Goal: Book appointment/travel/reservation

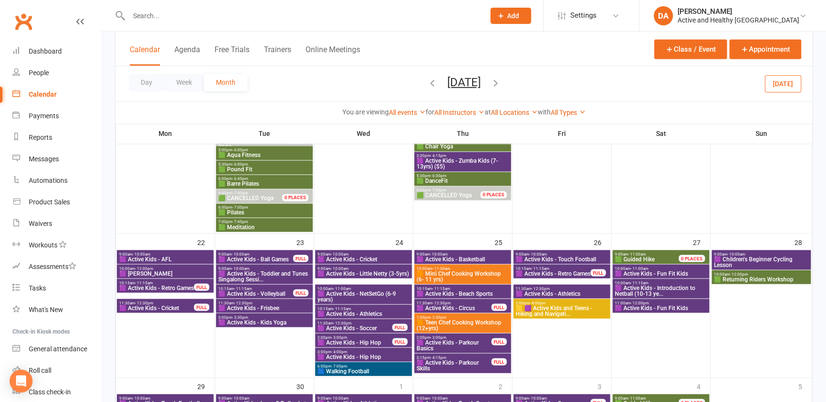
scroll to position [657, 0]
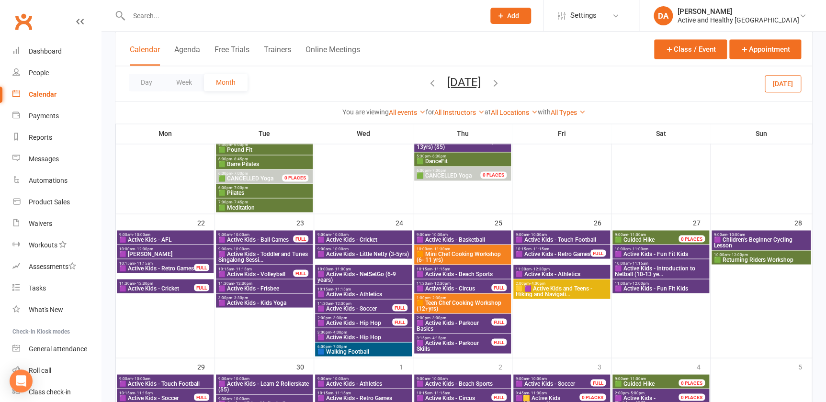
click at [501, 83] on icon "button" at bounding box center [495, 82] width 11 height 11
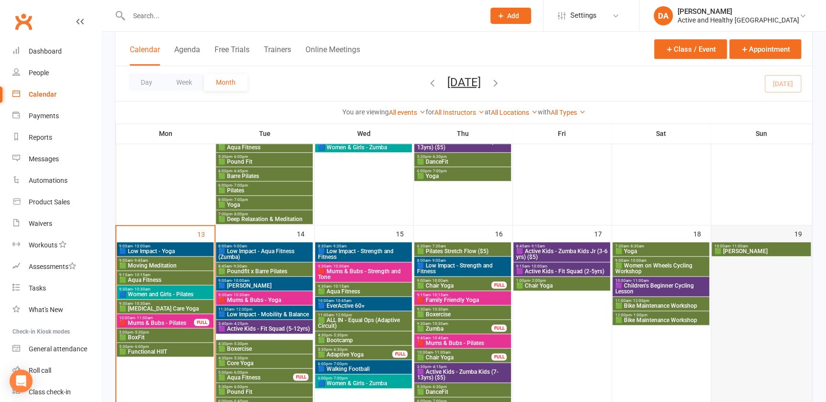
scroll to position [392, 0]
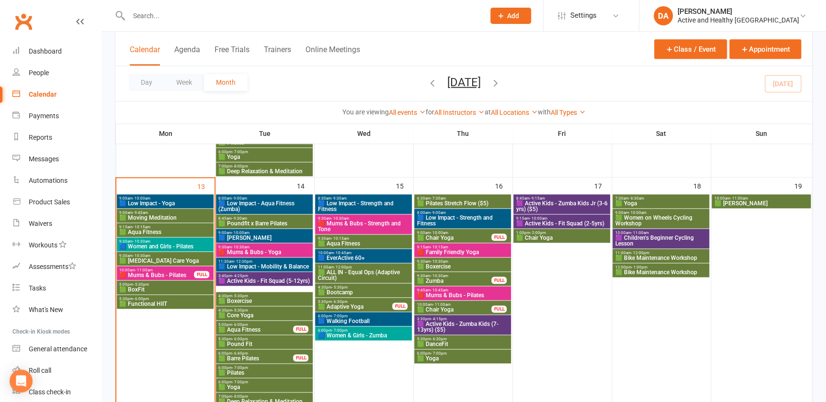
click at [470, 324] on span "🟪 Active Kids - Zumba Kids (7-13yrs) ($5)" at bounding box center [462, 326] width 93 height 11
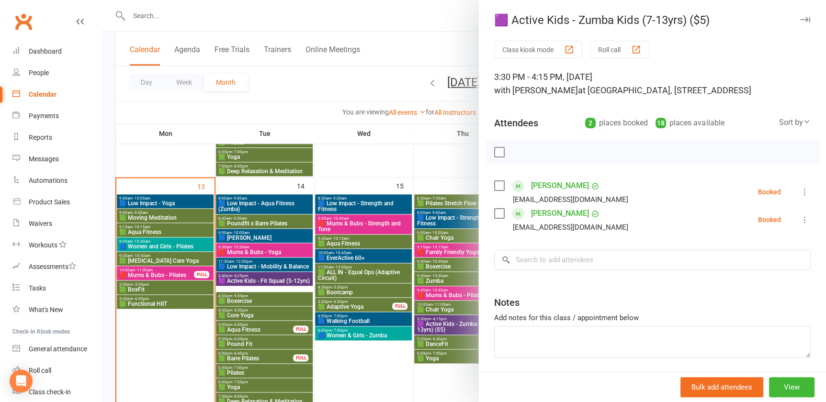
drag, startPoint x: 409, startPoint y: 331, endPoint x: 440, endPoint y: 330, distance: 31.1
click at [409, 331] on div at bounding box center [464, 201] width 725 height 402
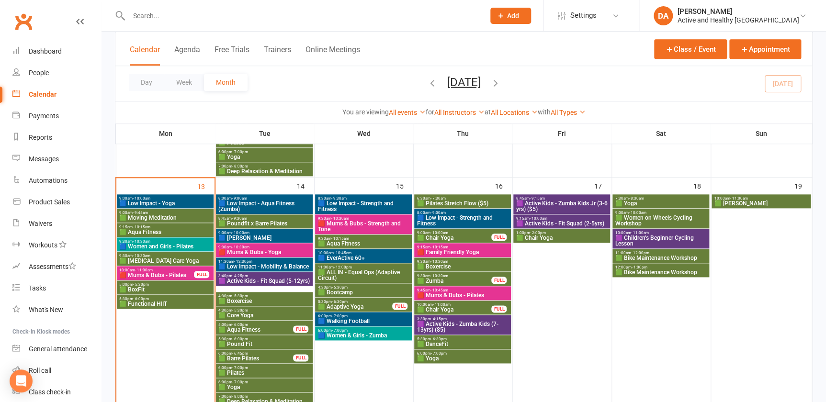
click at [596, 205] on span "🟪 Active Kids - Zumba Kids Jr (3-6 yrs) ($5)" at bounding box center [561, 206] width 93 height 11
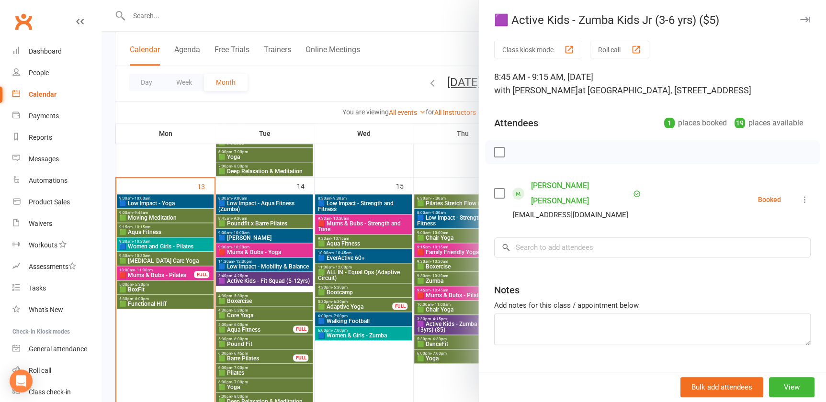
click at [276, 260] on div at bounding box center [464, 201] width 725 height 402
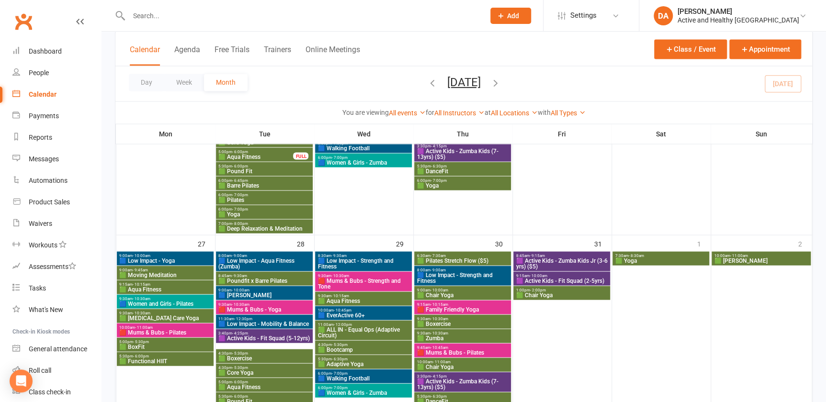
scroll to position [827, 0]
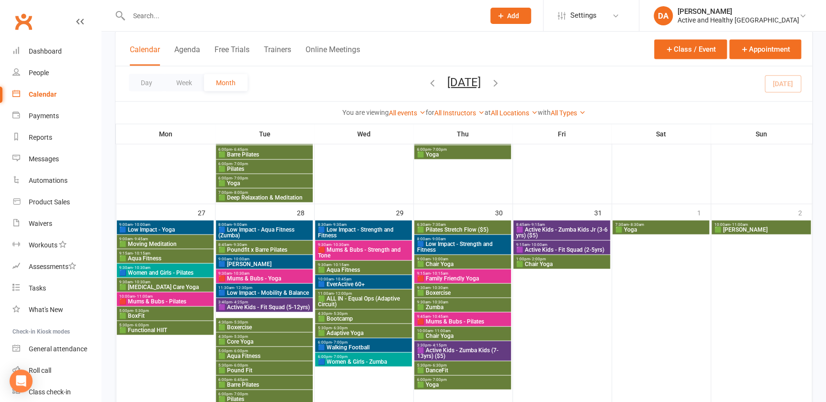
click at [150, 313] on span "🟩 BoxFit" at bounding box center [165, 316] width 93 height 6
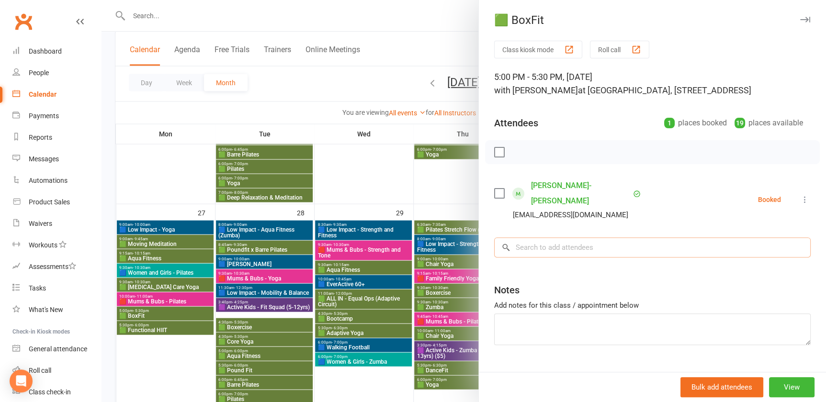
click at [561, 238] on input "search" at bounding box center [652, 248] width 317 height 20
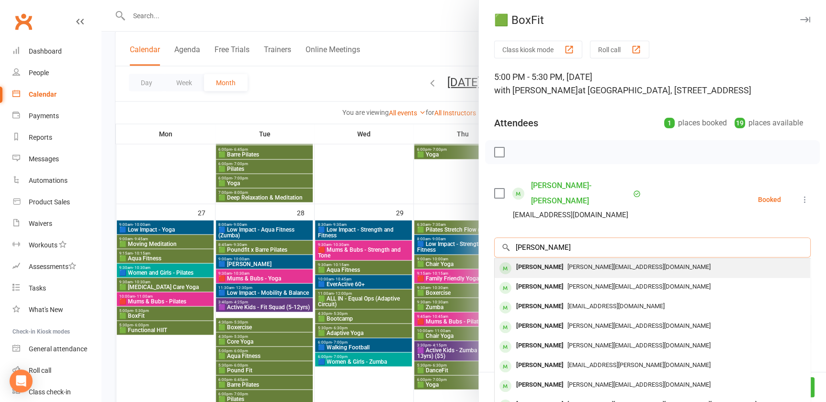
type input "[PERSON_NAME]"
click at [556, 261] on div "[PERSON_NAME]" at bounding box center [539, 268] width 55 height 14
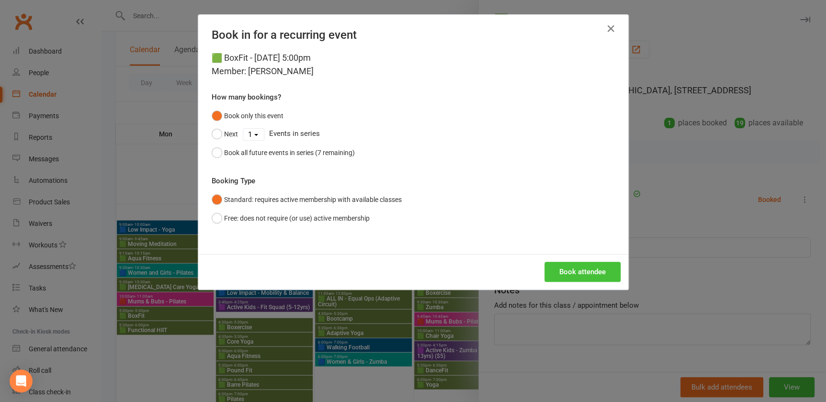
click at [589, 265] on button "Book attendee" at bounding box center [583, 272] width 76 height 20
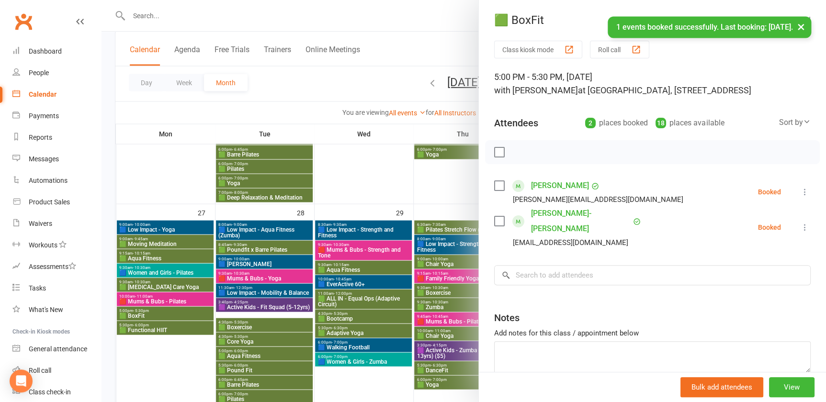
click at [174, 326] on div at bounding box center [464, 201] width 725 height 402
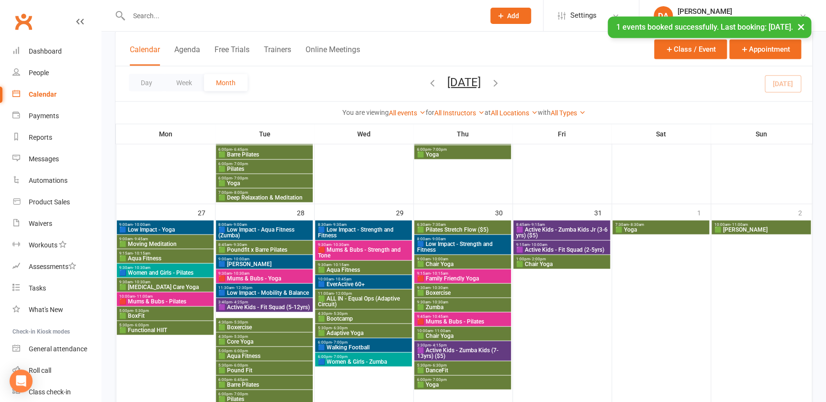
click at [154, 330] on span "🟩 Functional HIIT" at bounding box center [165, 330] width 93 height 6
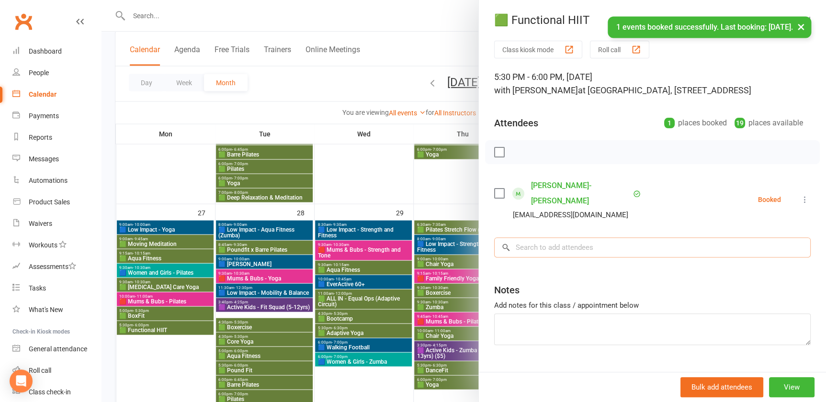
click at [580, 238] on input "search" at bounding box center [652, 248] width 317 height 20
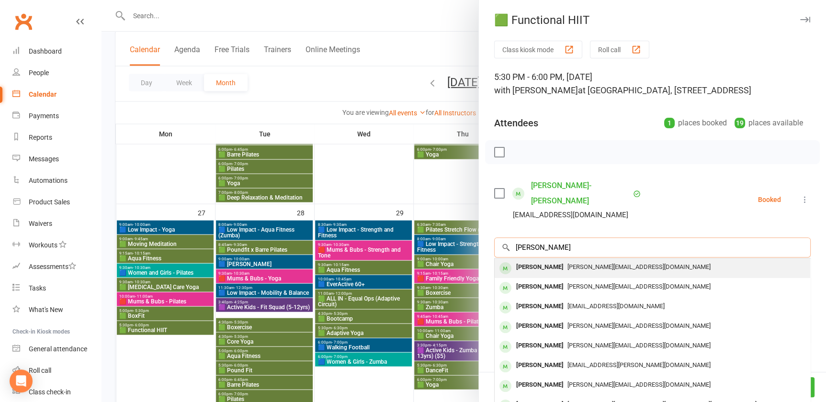
type input "[PERSON_NAME]"
click at [588, 263] on span "[PERSON_NAME][EMAIL_ADDRESS][DOMAIN_NAME]" at bounding box center [638, 266] width 143 height 7
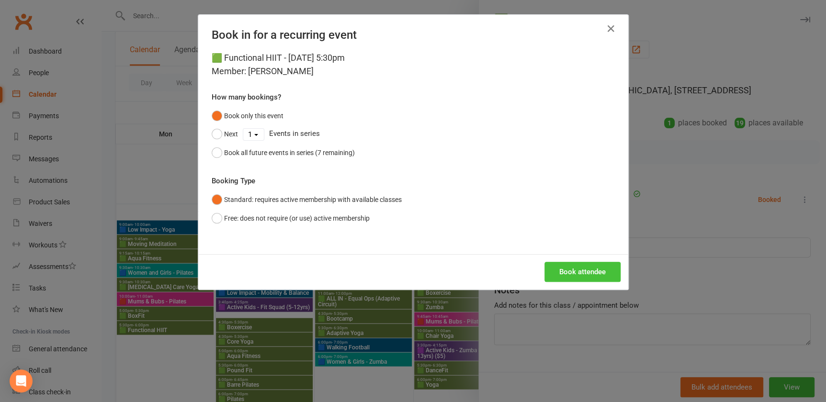
click at [573, 271] on button "Book attendee" at bounding box center [583, 272] width 76 height 20
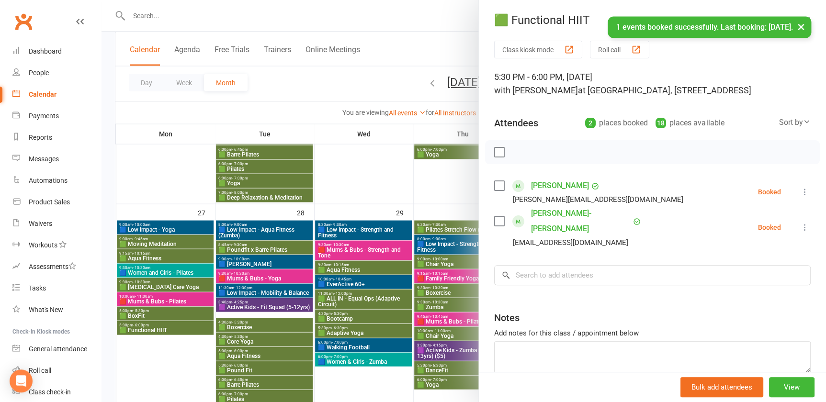
click at [357, 183] on div at bounding box center [464, 201] width 725 height 402
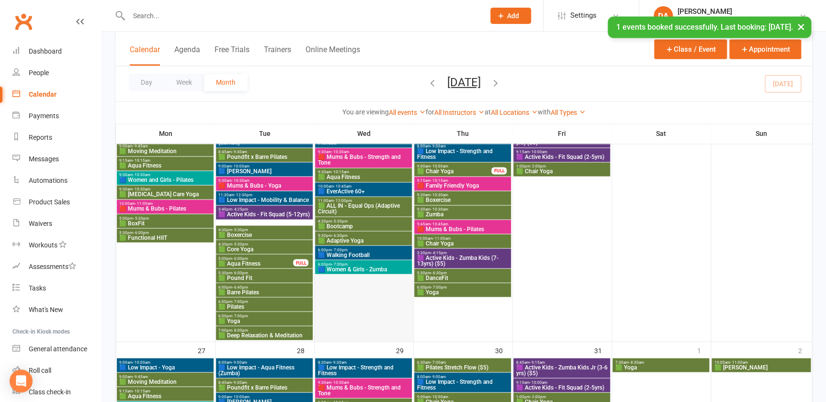
scroll to position [653, 0]
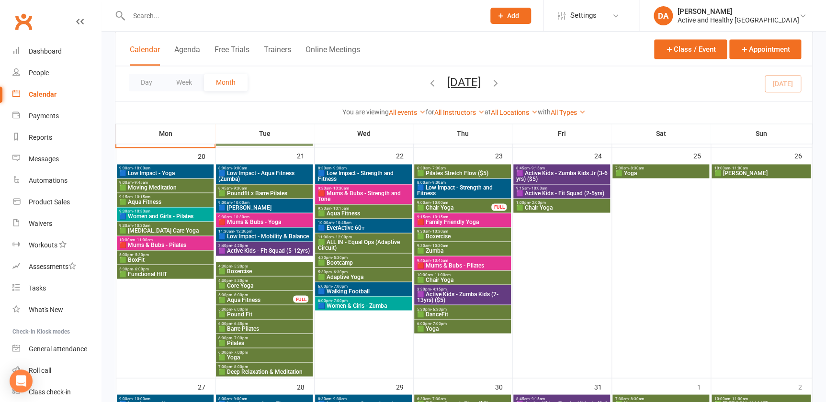
click at [350, 260] on span "🟩 Bootcamp" at bounding box center [363, 263] width 93 height 6
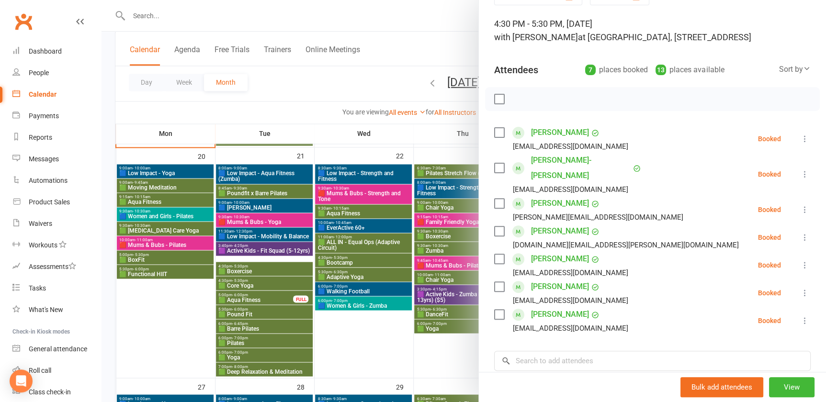
scroll to position [0, 0]
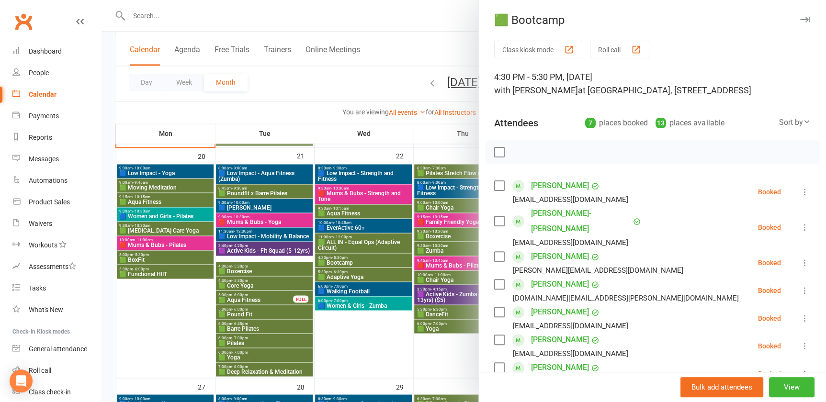
click at [343, 278] on div at bounding box center [464, 201] width 725 height 402
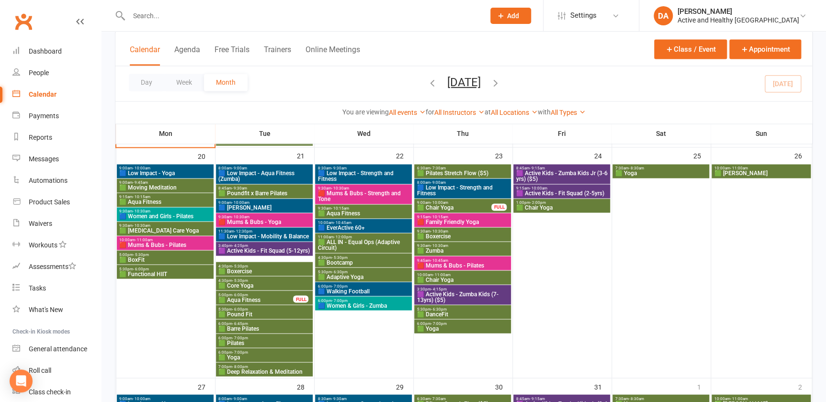
click at [345, 261] on span "🟩 Bootcamp" at bounding box center [363, 263] width 93 height 6
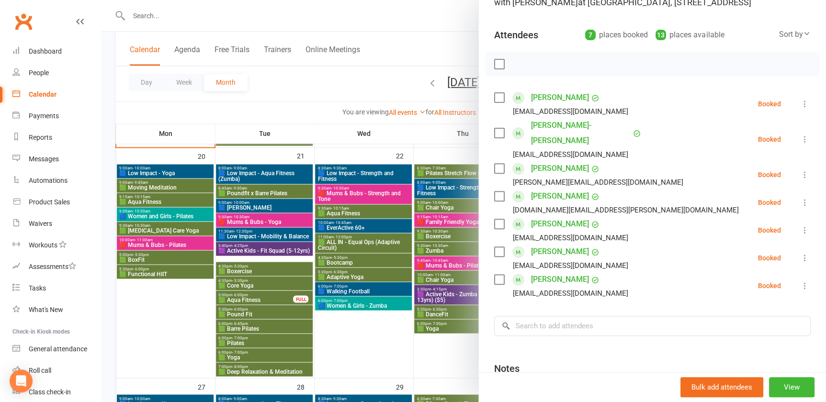
scroll to position [130, 0]
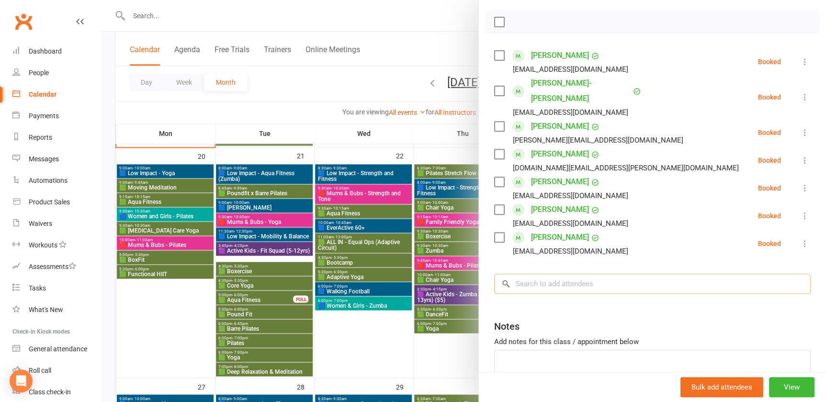
drag, startPoint x: 560, startPoint y: 268, endPoint x: 832, endPoint y: 265, distance: 271.6
click at [560, 274] on input "search" at bounding box center [652, 284] width 317 height 20
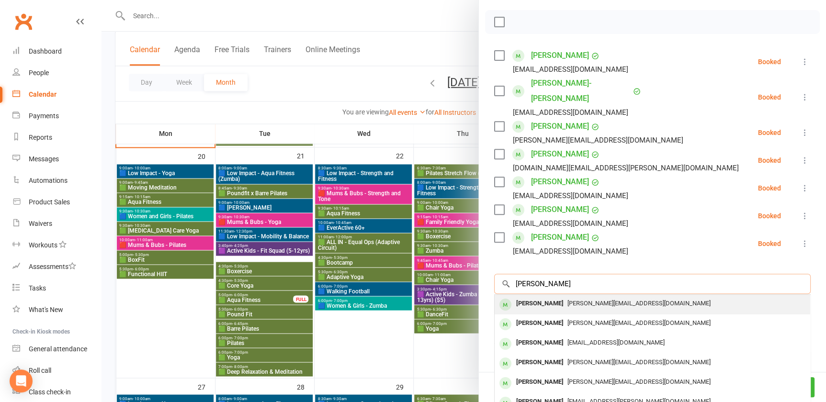
type input "[PERSON_NAME]"
click at [579, 300] on span "[PERSON_NAME][EMAIL_ADDRESS][DOMAIN_NAME]" at bounding box center [638, 303] width 143 height 7
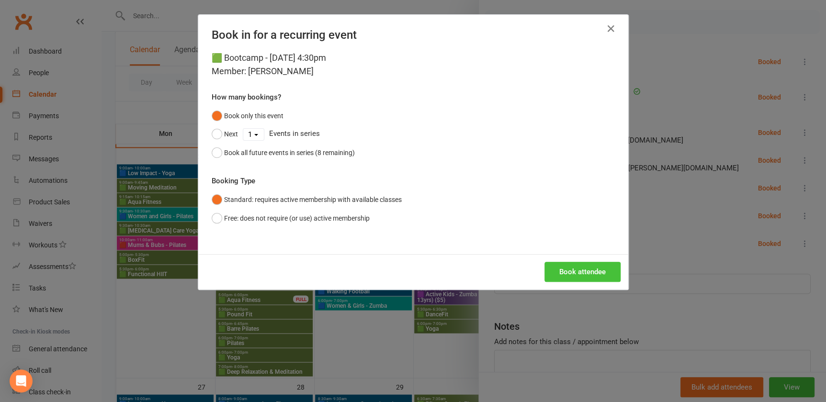
click at [601, 269] on button "Book attendee" at bounding box center [583, 272] width 76 height 20
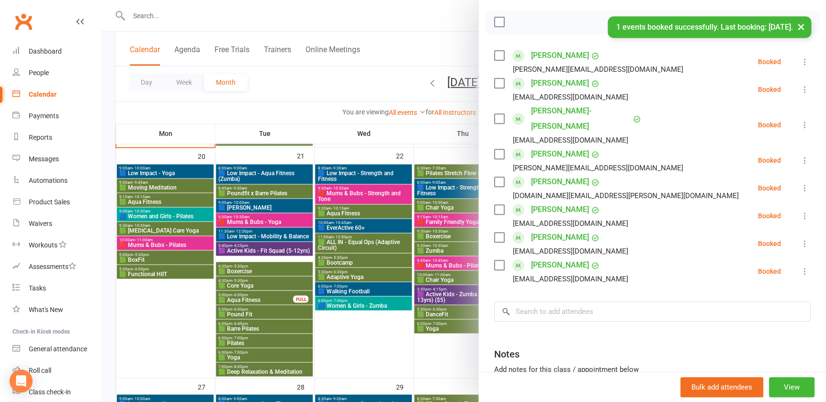
click at [359, 337] on div at bounding box center [464, 201] width 725 height 402
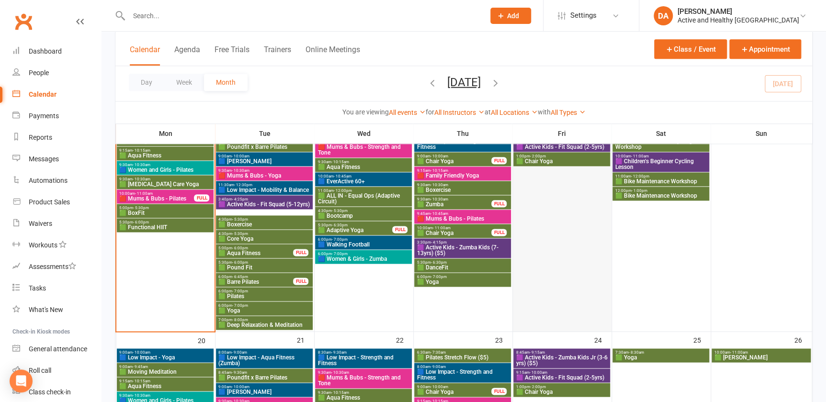
scroll to position [392, 0]
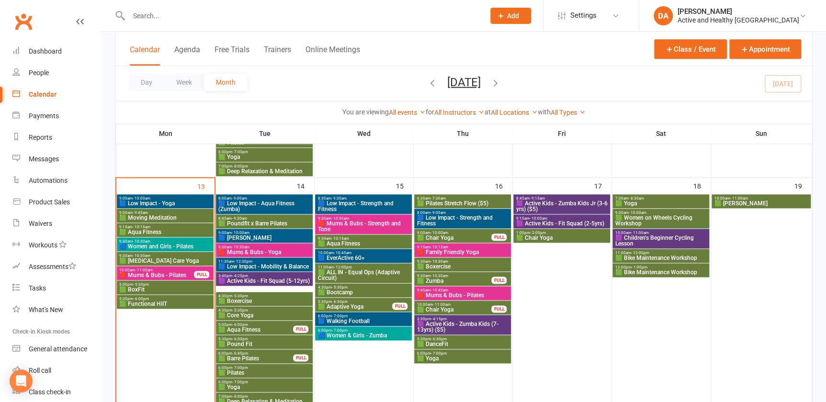
click at [43, 97] on div "Calendar" at bounding box center [43, 95] width 28 height 8
click at [166, 23] on div at bounding box center [296, 15] width 363 height 31
click at [154, 12] on input "text" at bounding box center [302, 15] width 352 height 13
paste input "[PERSON_NAME]"
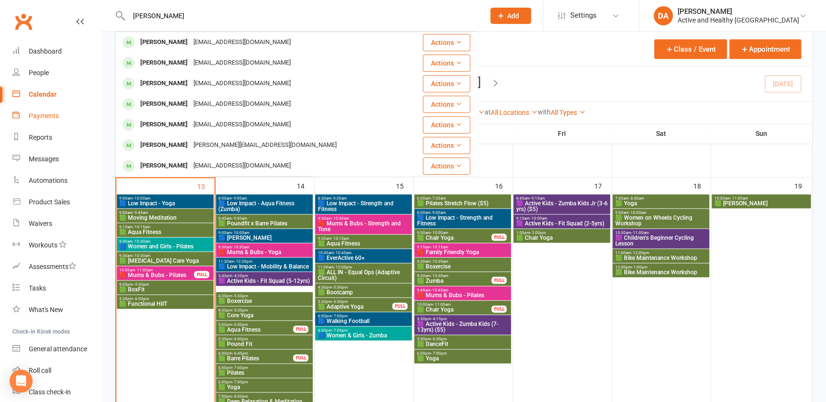
type input "[PERSON_NAME]"
click at [37, 93] on div "Calendar" at bounding box center [43, 95] width 28 height 8
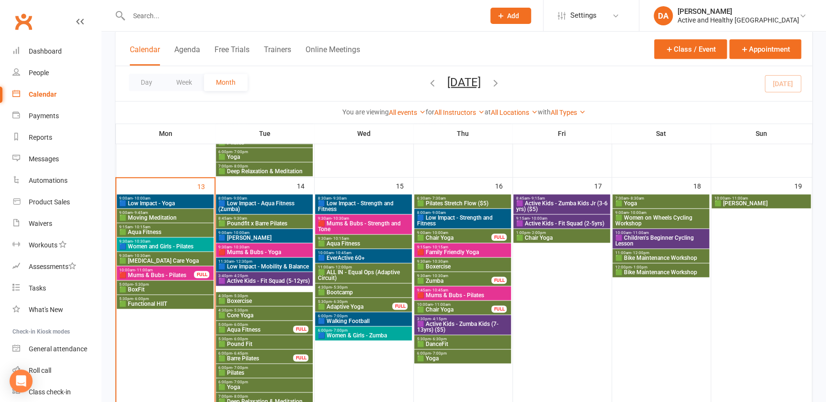
drag, startPoint x: 163, startPoint y: 274, endPoint x: 168, endPoint y: 281, distance: 7.9
click at [169, 271] on span "10:00am - 11:00am" at bounding box center [157, 270] width 76 height 4
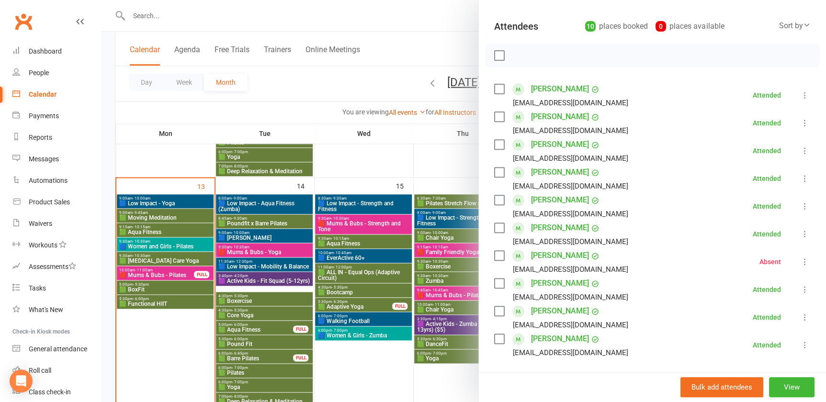
scroll to position [217, 0]
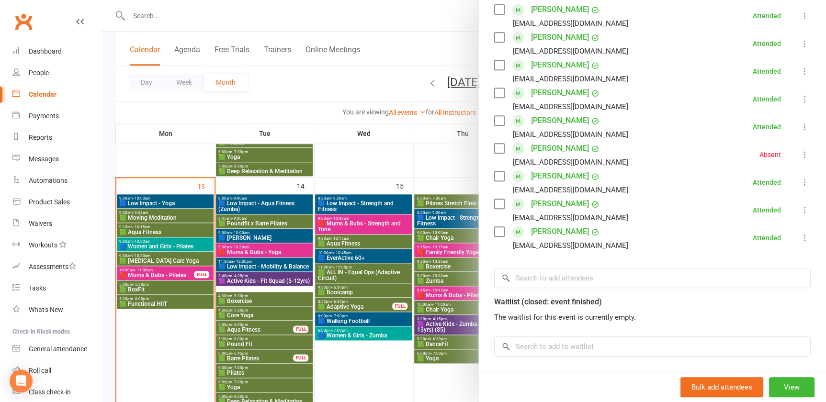
click at [399, 144] on div at bounding box center [464, 201] width 725 height 402
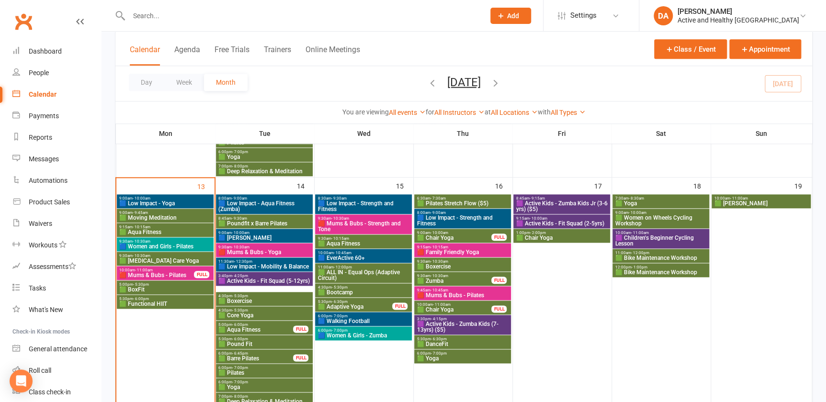
click at [182, 203] on span "🟦 Low Impact - Yoga" at bounding box center [165, 204] width 93 height 6
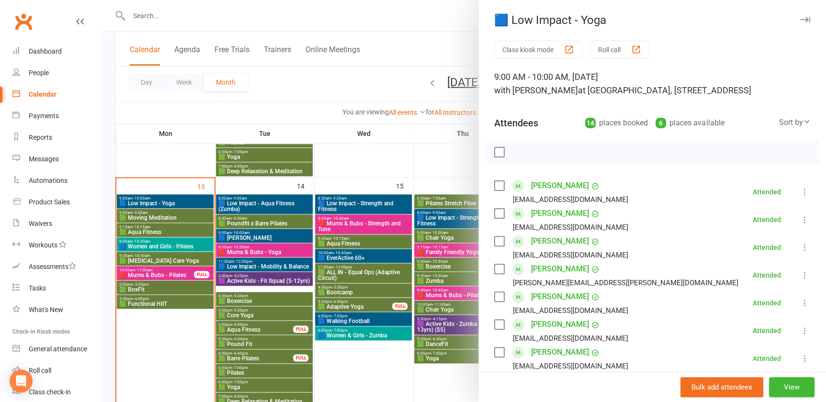
click at [182, 203] on div at bounding box center [464, 201] width 725 height 402
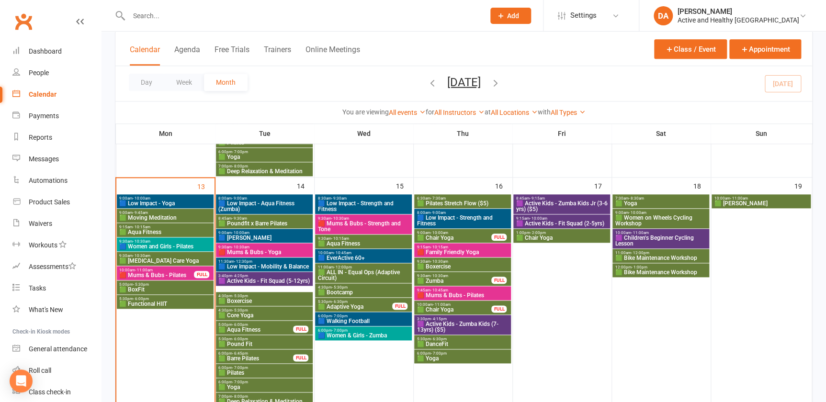
click at [171, 216] on span "🟩 Moving Meditation" at bounding box center [165, 218] width 93 height 6
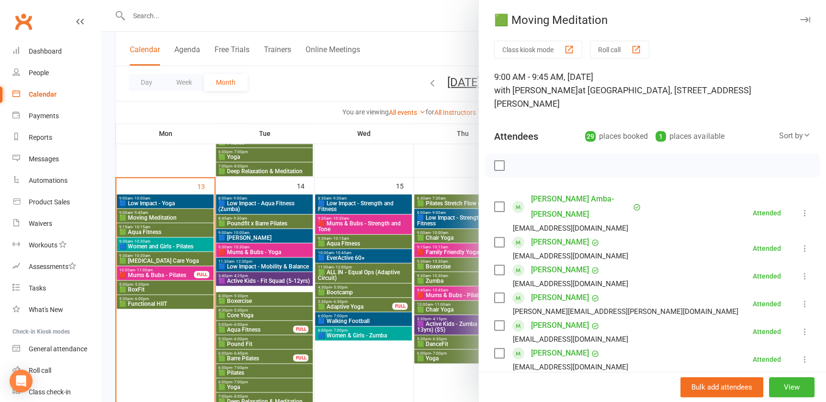
click at [170, 224] on div at bounding box center [464, 201] width 725 height 402
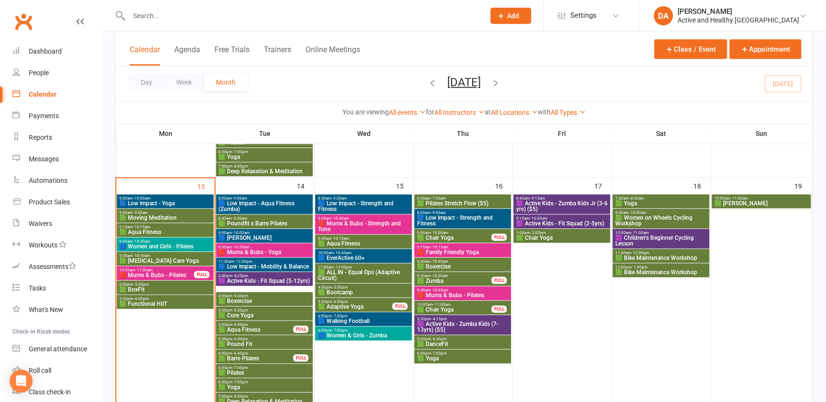
click at [167, 247] on span "🟦 Women and Girls - Pilates" at bounding box center [165, 247] width 93 height 6
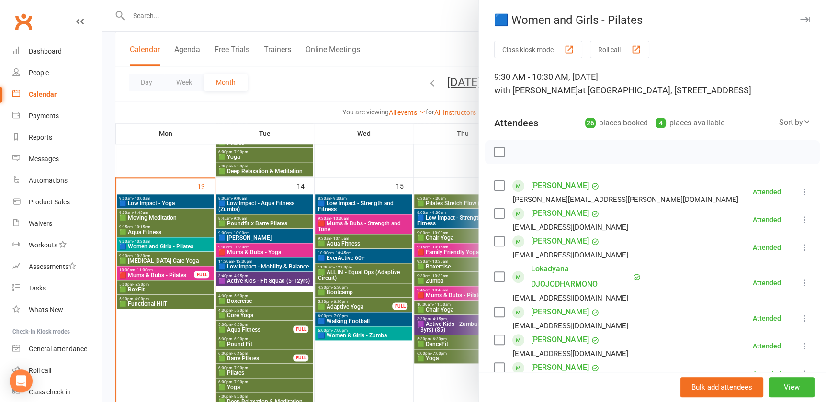
drag, startPoint x: 297, startPoint y: 220, endPoint x: 294, endPoint y: 216, distance: 5.2
click at [298, 217] on div at bounding box center [464, 201] width 725 height 402
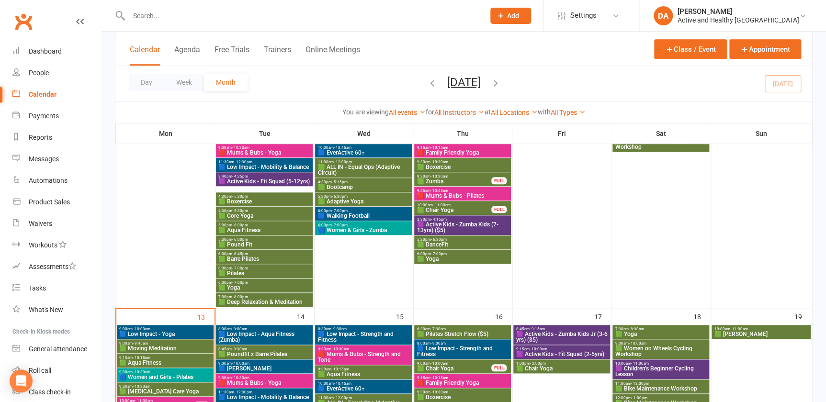
scroll to position [348, 0]
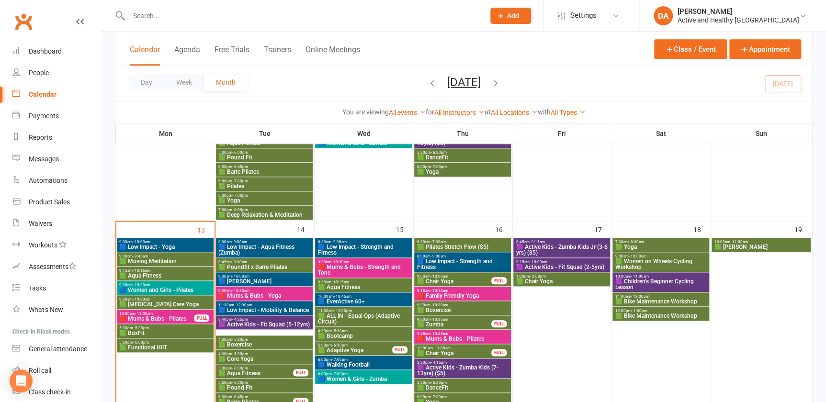
click at [258, 293] on span "🟥 Mums & Bubs - Yoga" at bounding box center [264, 296] width 93 height 6
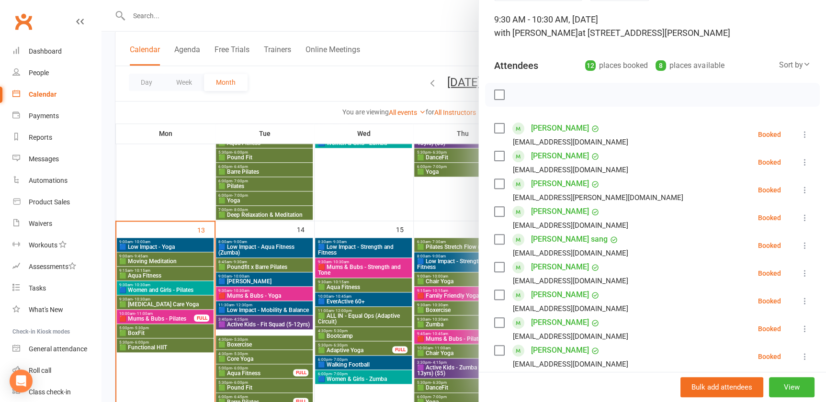
scroll to position [261, 0]
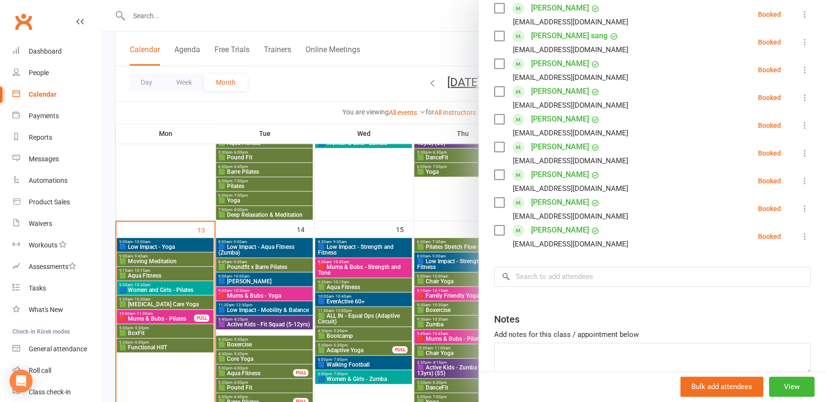
click at [151, 317] on div at bounding box center [464, 201] width 725 height 402
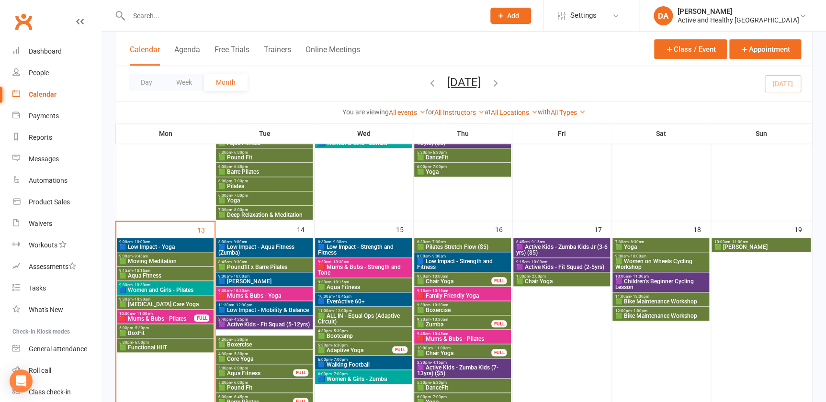
click at [44, 96] on div "Calendar" at bounding box center [43, 95] width 28 height 8
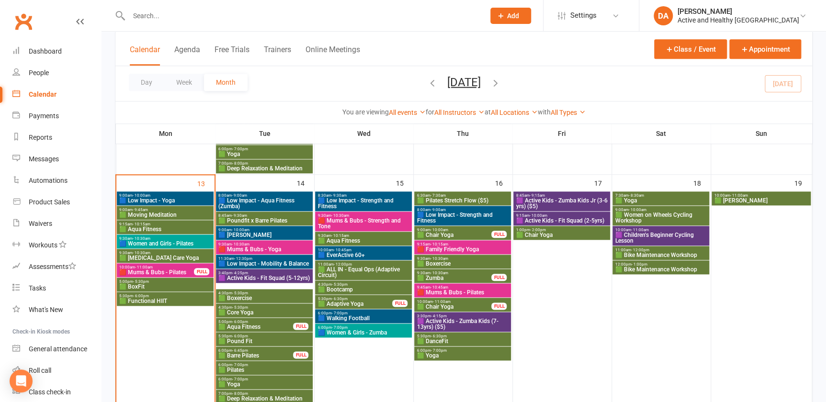
scroll to position [392, 0]
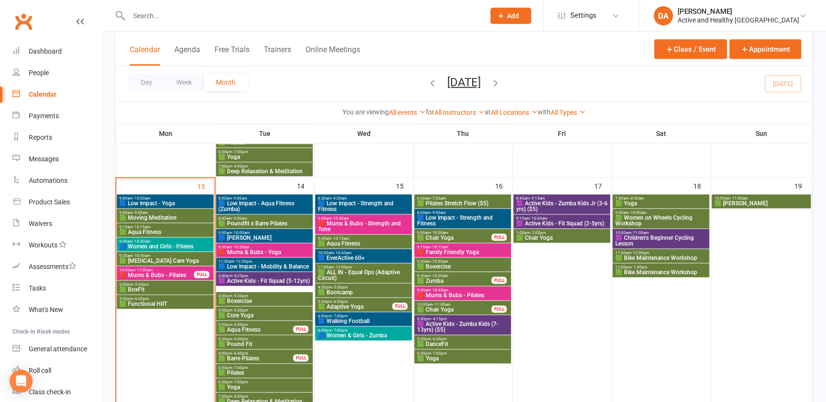
click at [43, 96] on div "Calendar" at bounding box center [43, 95] width 28 height 8
